Goal: Task Accomplishment & Management: Use online tool/utility

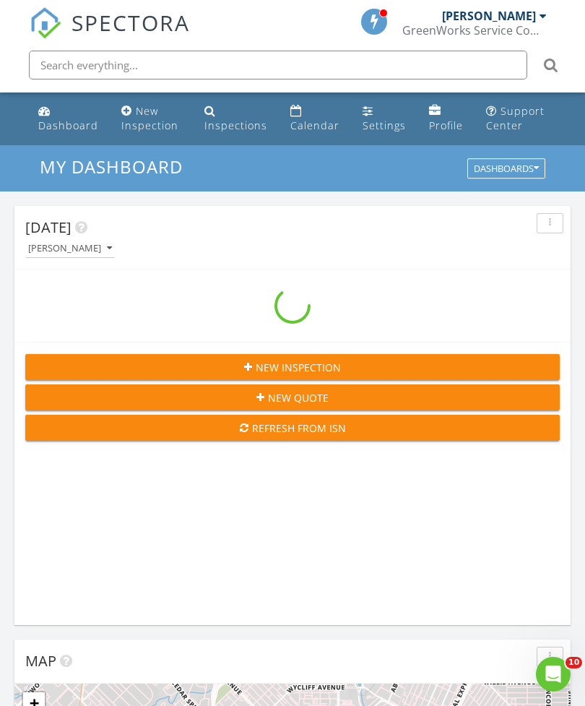
scroll to position [2471, 586]
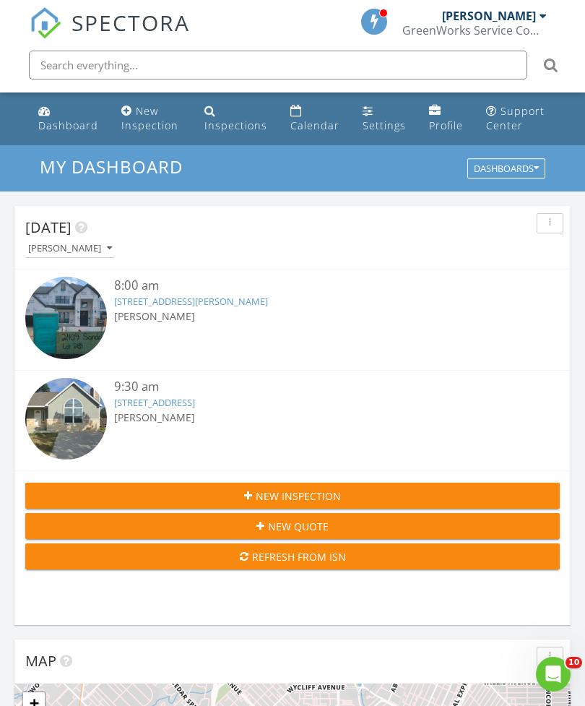
click at [66, 423] on img at bounding box center [66, 419] width 82 height 82
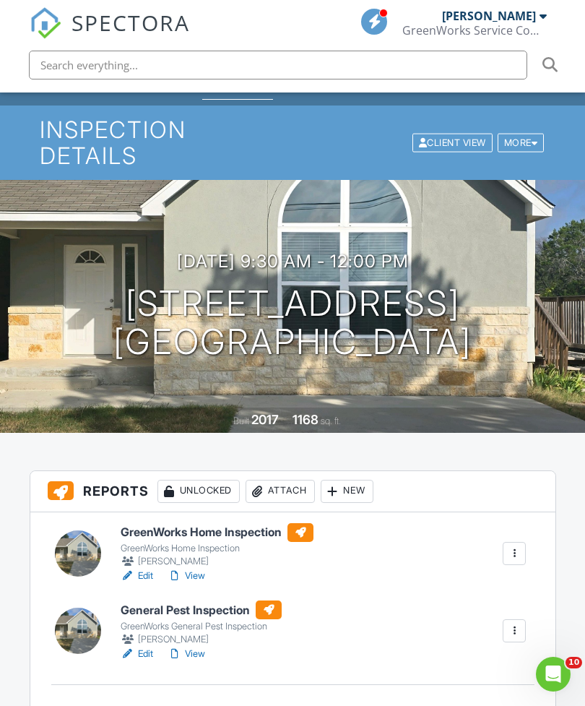
scroll to position [143, 0]
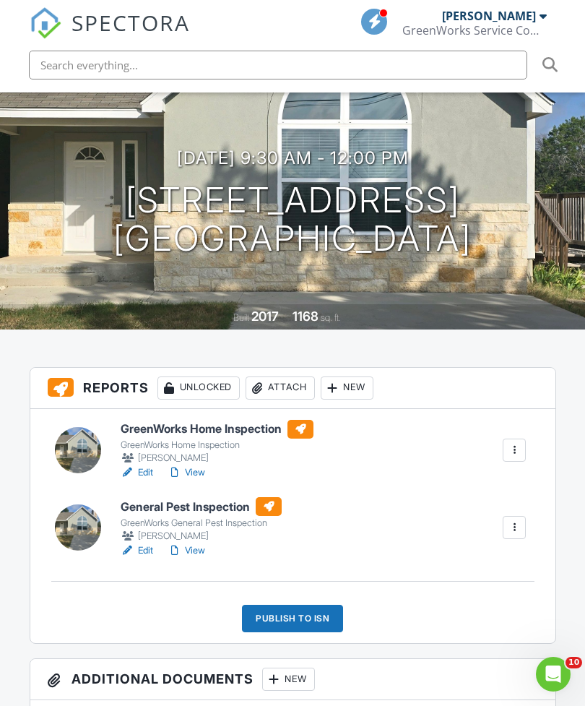
click at [297, 622] on div "Publish to ISN" at bounding box center [292, 618] width 101 height 27
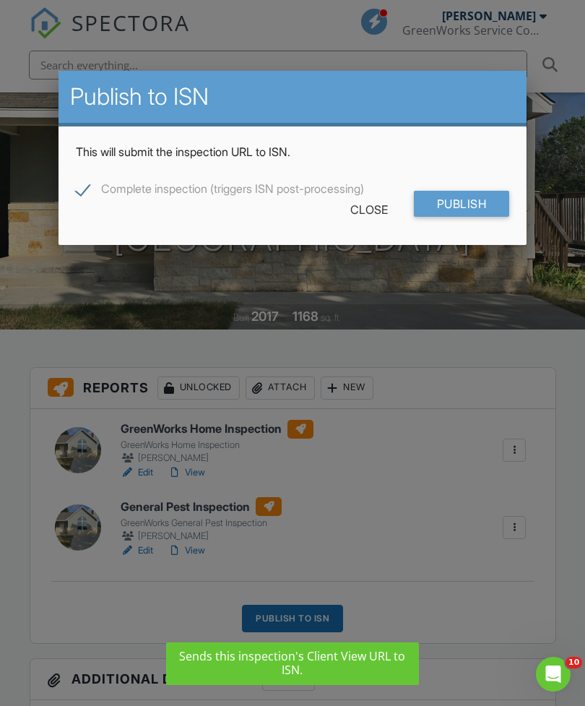
click at [469, 208] on input "Publish" at bounding box center [462, 204] width 96 height 26
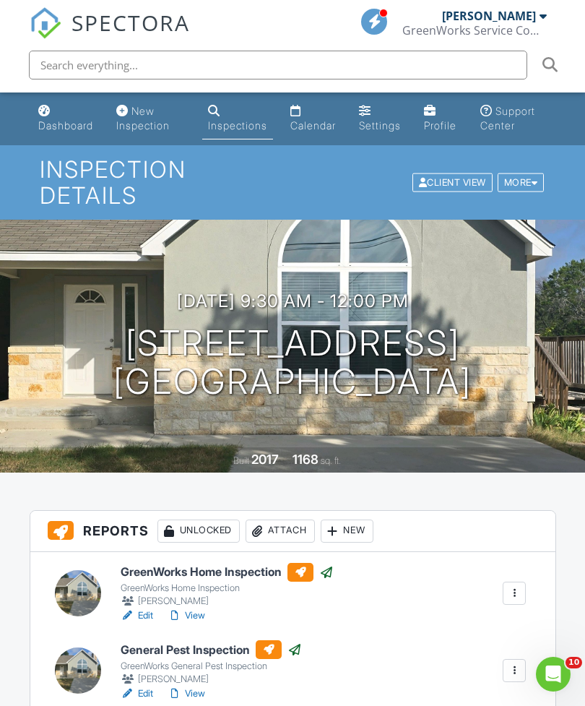
click at [53, 123] on div "Dashboard" at bounding box center [65, 125] width 55 height 12
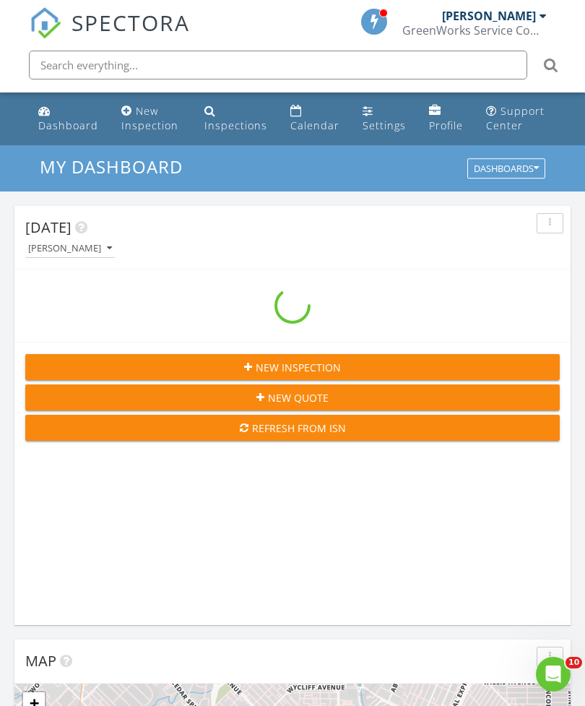
scroll to position [2471, 586]
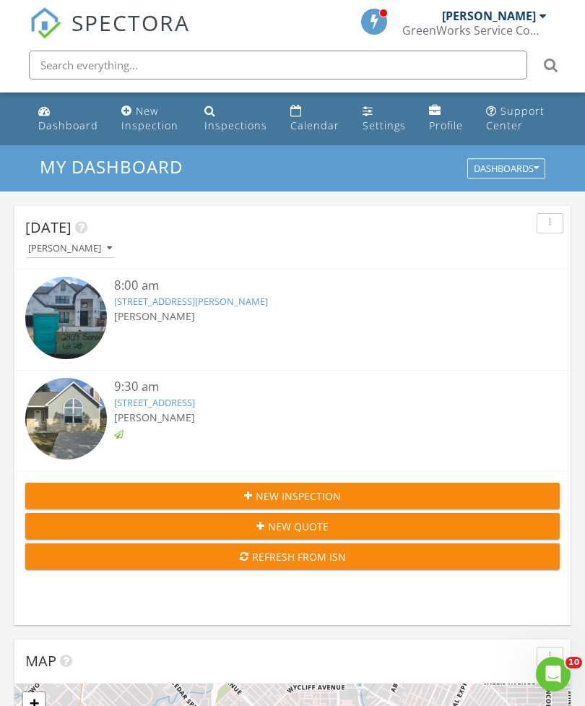
click at [73, 289] on img at bounding box center [66, 318] width 82 height 82
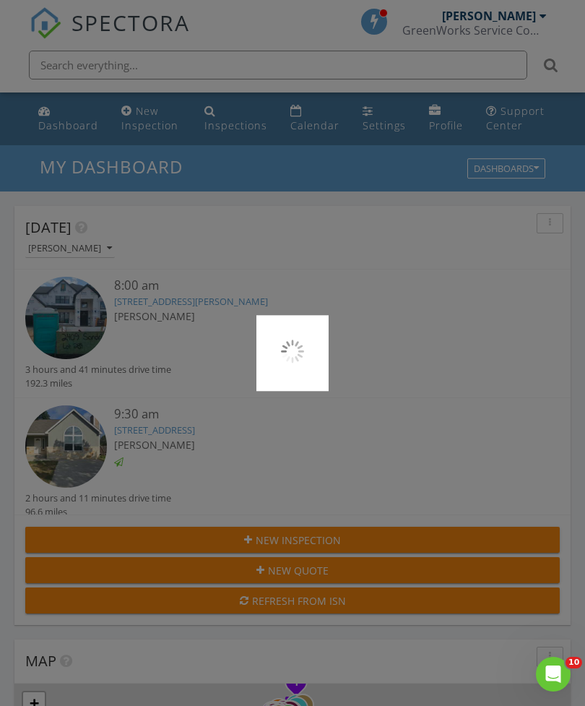
click at [49, 306] on div at bounding box center [292, 353] width 585 height 706
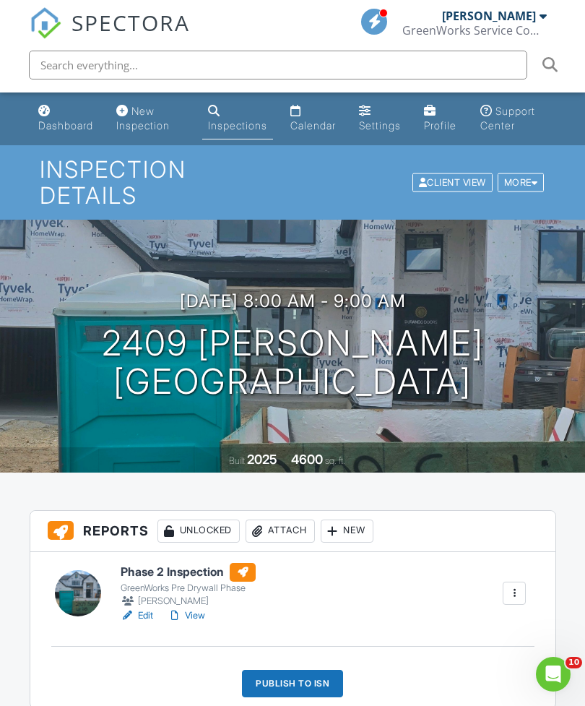
click at [73, 118] on link "Dashboard" at bounding box center [66, 118] width 66 height 41
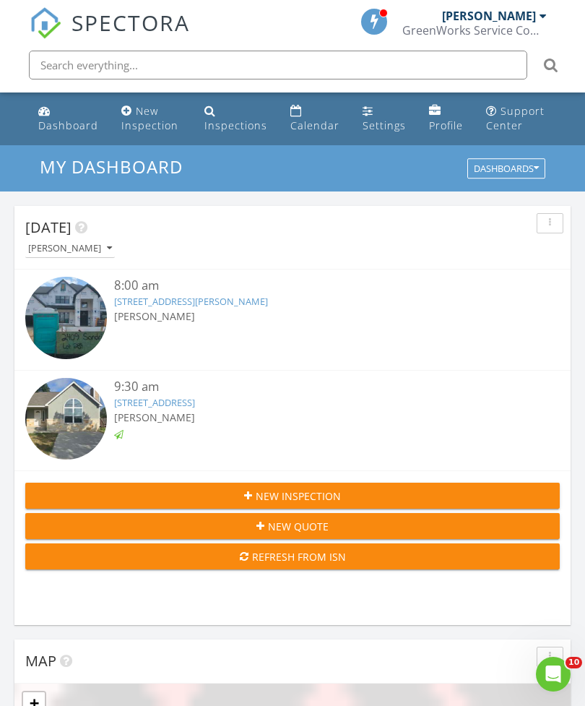
click at [63, 321] on img at bounding box center [66, 318] width 82 height 82
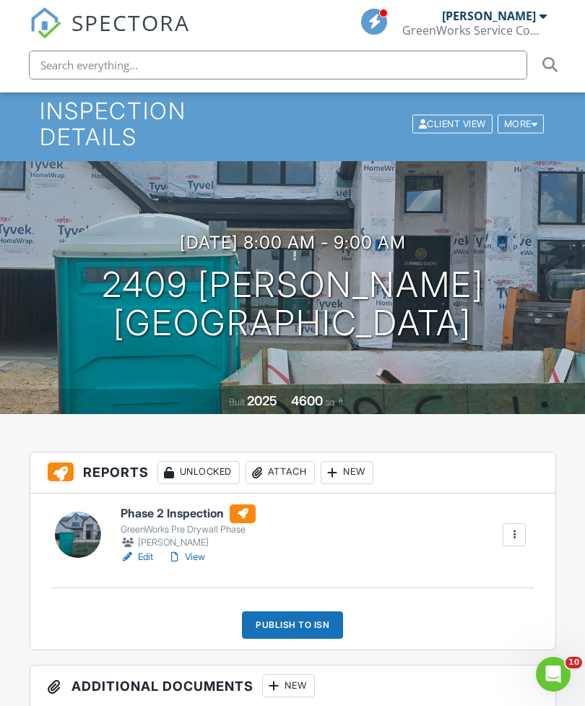
click at [297, 616] on div "Publish to ISN" at bounding box center [292, 624] width 101 height 27
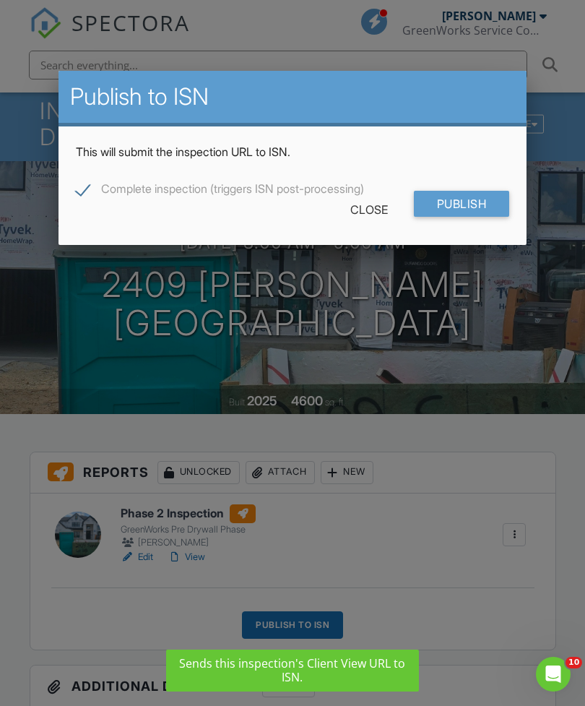
click at [472, 207] on input "Publish" at bounding box center [462, 204] width 96 height 26
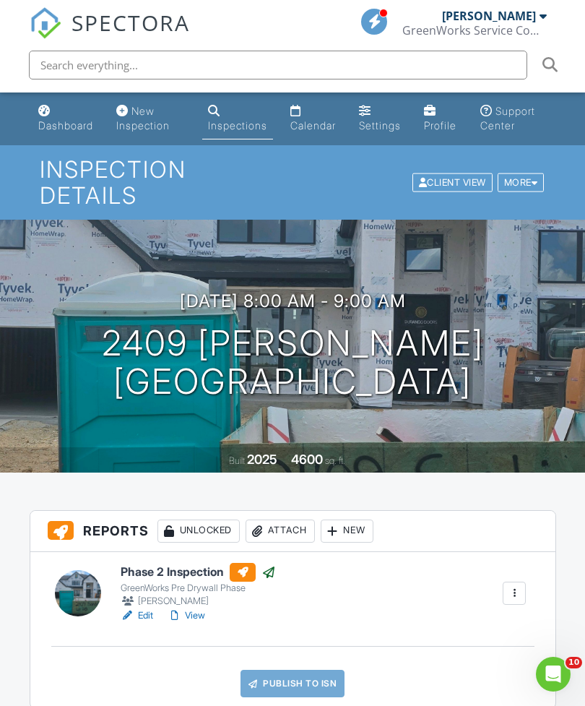
click at [62, 121] on div "Dashboard" at bounding box center [65, 125] width 55 height 12
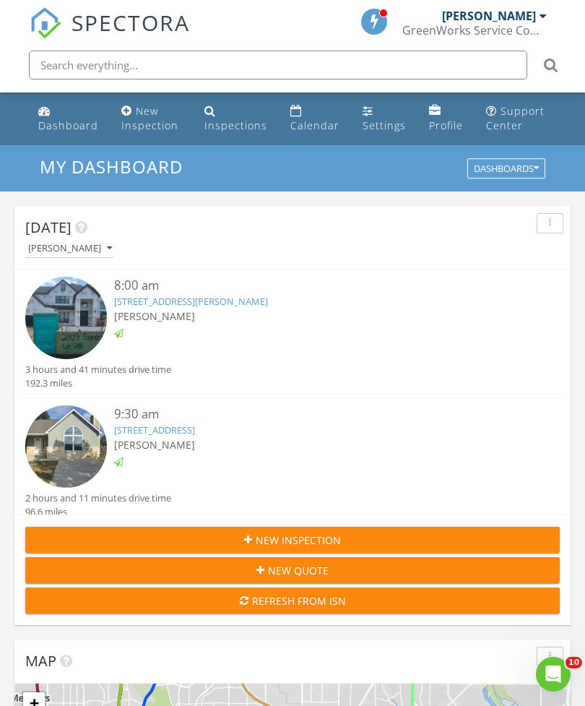
click at [195, 424] on link "2111 Blueridge Dr, Canyon Lake, TX 78133" at bounding box center [154, 429] width 81 height 13
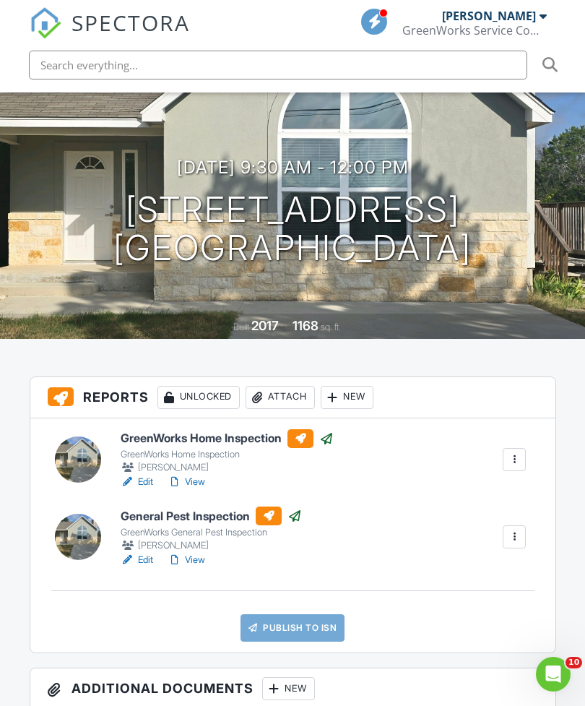
click at [92, 456] on div at bounding box center [78, 459] width 46 height 46
